Goal: Browse casually

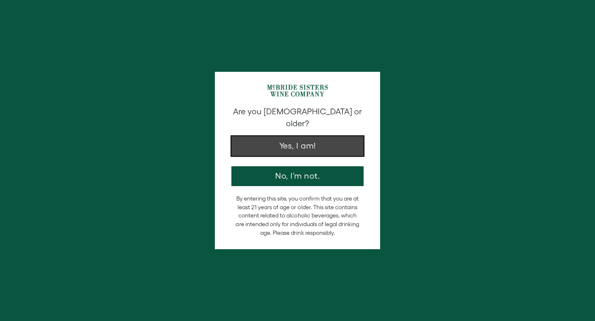
click at [288, 138] on button "Yes, I am!" at bounding box center [297, 146] width 132 height 20
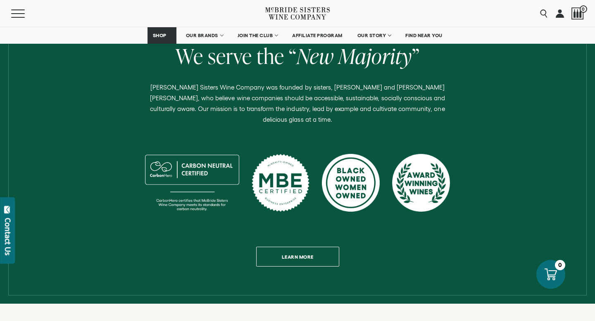
scroll to position [337, 0]
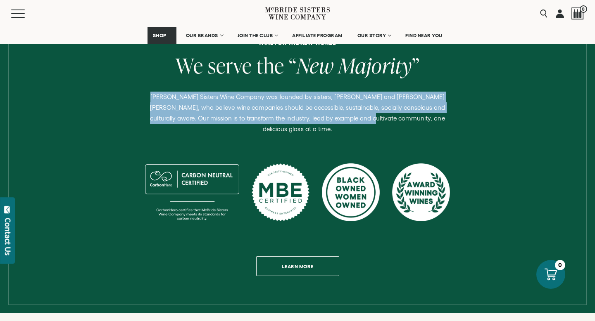
drag, startPoint x: 146, startPoint y: 99, endPoint x: 337, endPoint y: 113, distance: 191.3
click at [337, 113] on p "[PERSON_NAME] Sisters Wine Company was founded by sisters, [PERSON_NAME] and [P…" at bounding box center [297, 113] width 311 height 43
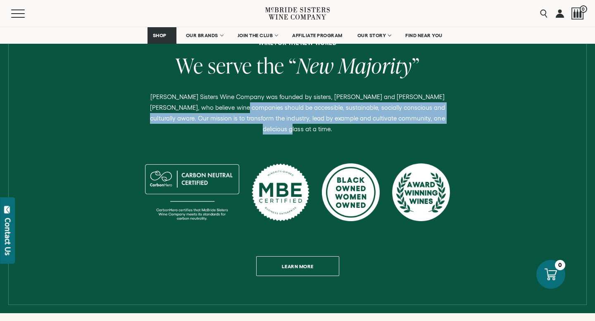
drag, startPoint x: 430, startPoint y: 121, endPoint x: 203, endPoint y: 104, distance: 227.3
click at [203, 104] on p "[PERSON_NAME] Sisters Wine Company was founded by sisters, [PERSON_NAME] and [P…" at bounding box center [297, 113] width 311 height 43
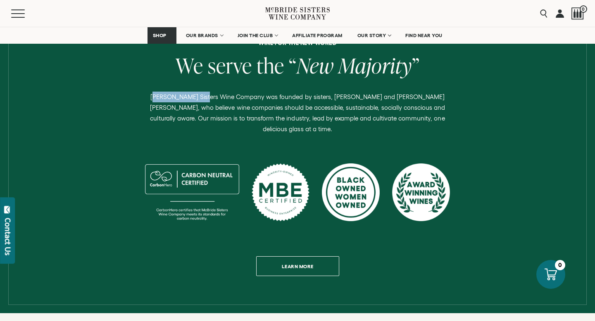
drag, startPoint x: 150, startPoint y: 95, endPoint x: 194, endPoint y: 97, distance: 44.2
click at [194, 97] on p "[PERSON_NAME] Sisters Wine Company was founded by sisters, [PERSON_NAME] and [P…" at bounding box center [297, 113] width 311 height 43
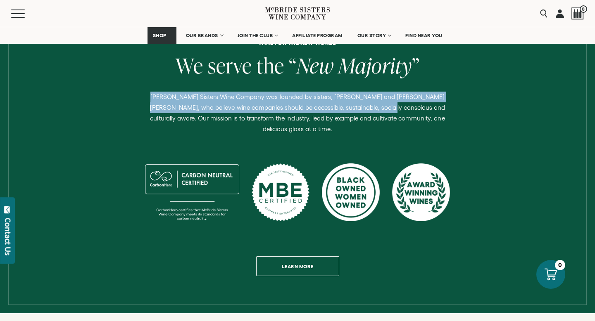
drag, startPoint x: 147, startPoint y: 97, endPoint x: 344, endPoint y: 110, distance: 198.3
click at [344, 110] on p "[PERSON_NAME] Sisters Wine Company was founded by sisters, [PERSON_NAME] and [P…" at bounding box center [297, 113] width 311 height 43
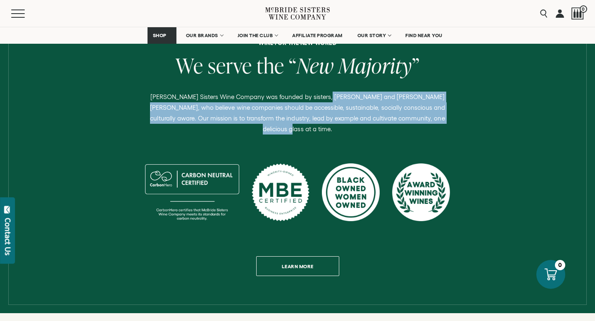
drag, startPoint x: 428, startPoint y: 120, endPoint x: 315, endPoint y: 96, distance: 115.3
click at [315, 96] on p "[PERSON_NAME] Sisters Wine Company was founded by sisters, [PERSON_NAME] and [P…" at bounding box center [297, 113] width 311 height 43
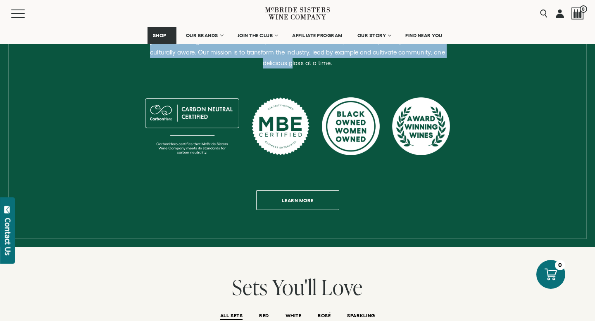
scroll to position [551, 0]
